Goal: Consume media (video, audio)

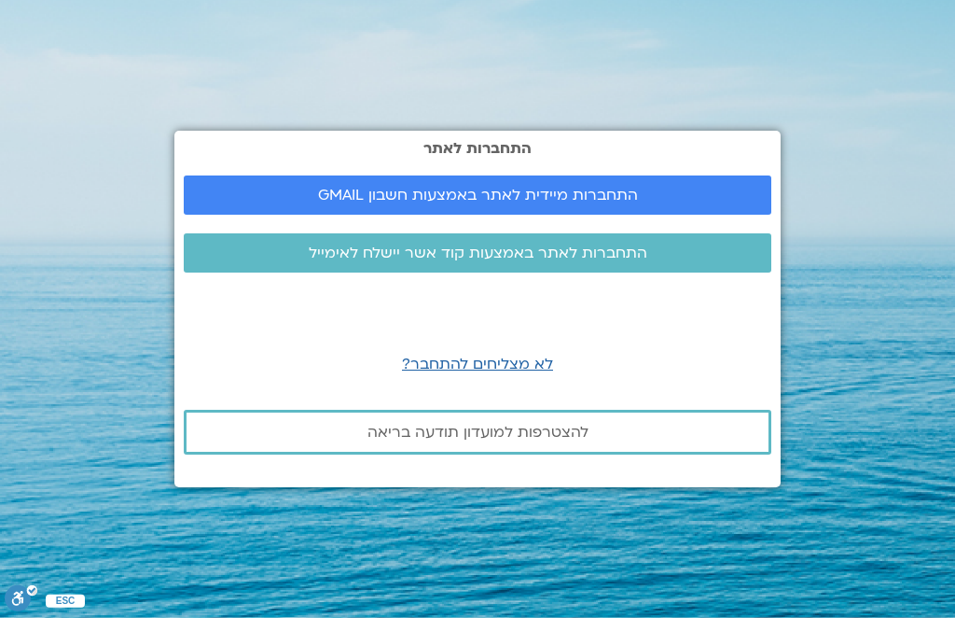
click at [278, 203] on span "התחברות מיידית לאתר באמצעות חשבון GMAIL" at bounding box center [477, 195] width 543 height 17
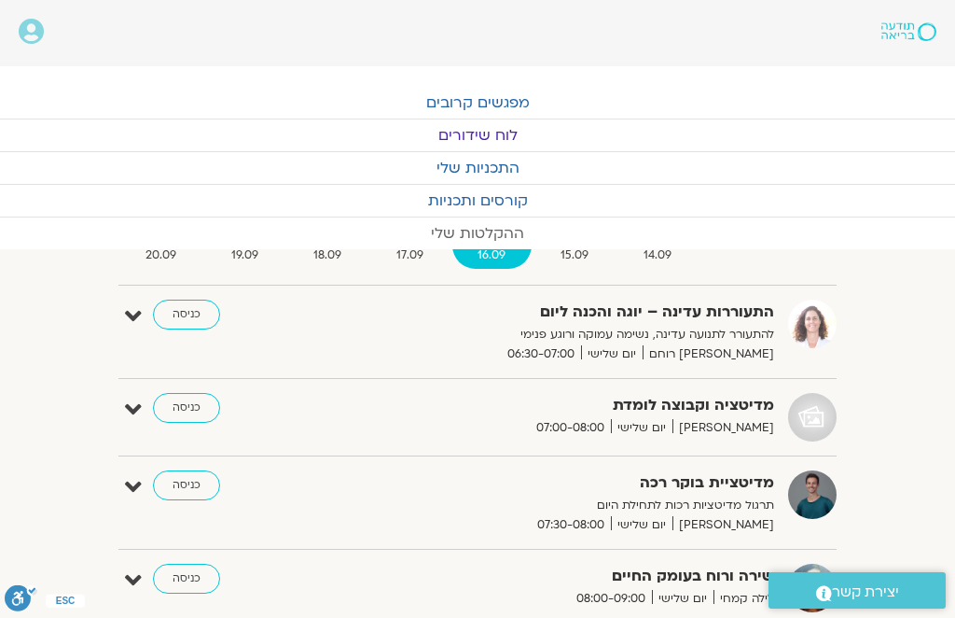
click at [476, 226] on link "ההקלטות שלי" at bounding box center [477, 233] width 955 height 32
click at [468, 240] on link "ההקלטות שלי" at bounding box center [477, 233] width 955 height 32
click at [458, 231] on link "ההקלטות שלי" at bounding box center [477, 233] width 955 height 32
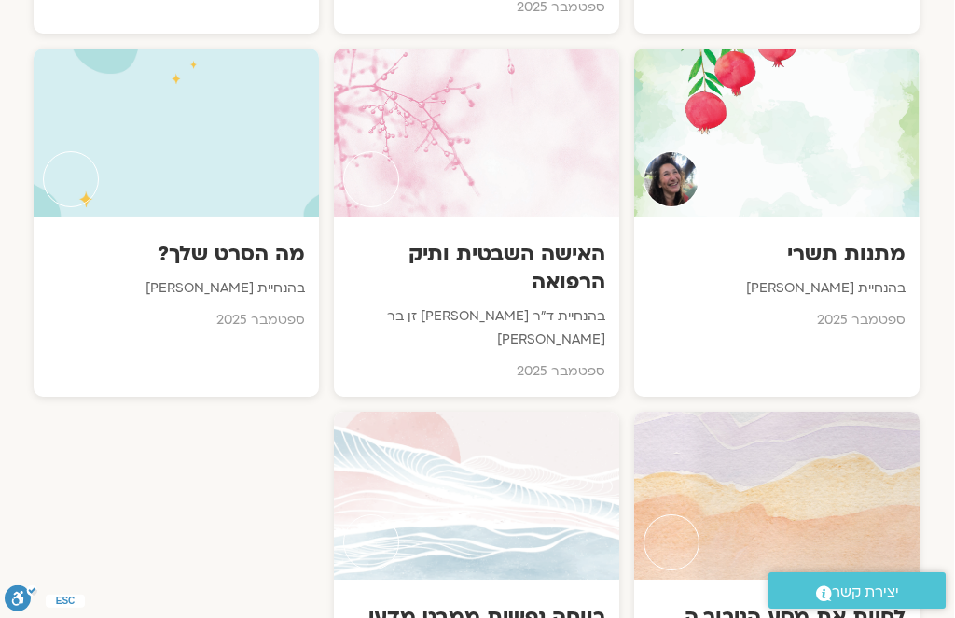
scroll to position [1386, 0]
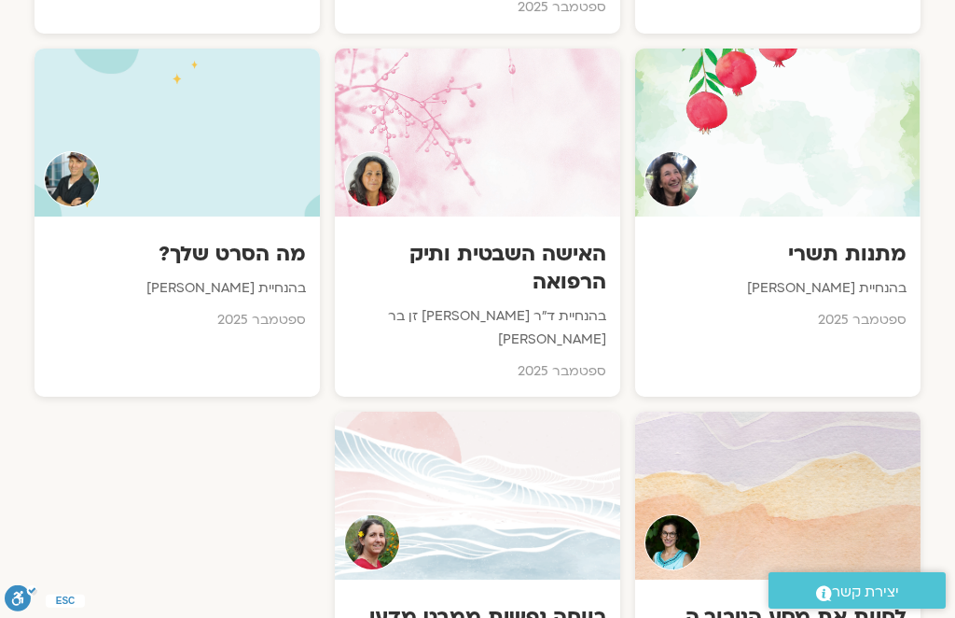
click at [523, 240] on h3 "האישה השבטית ותיק הרפואה" at bounding box center [478, 268] width 258 height 56
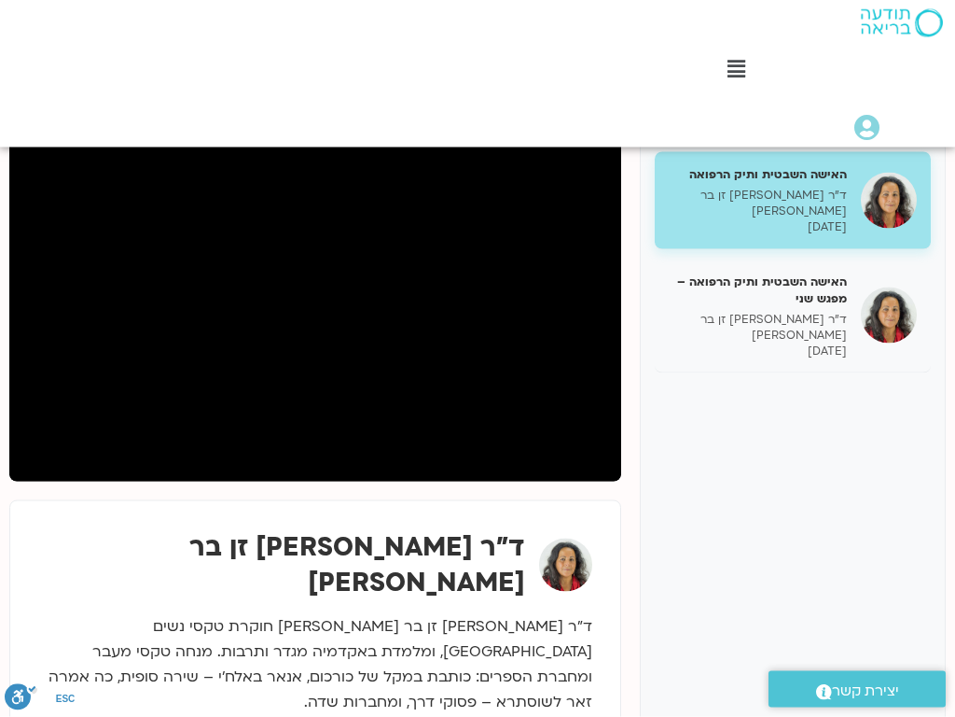
scroll to position [0, -12]
